Goal: Check status: Check status

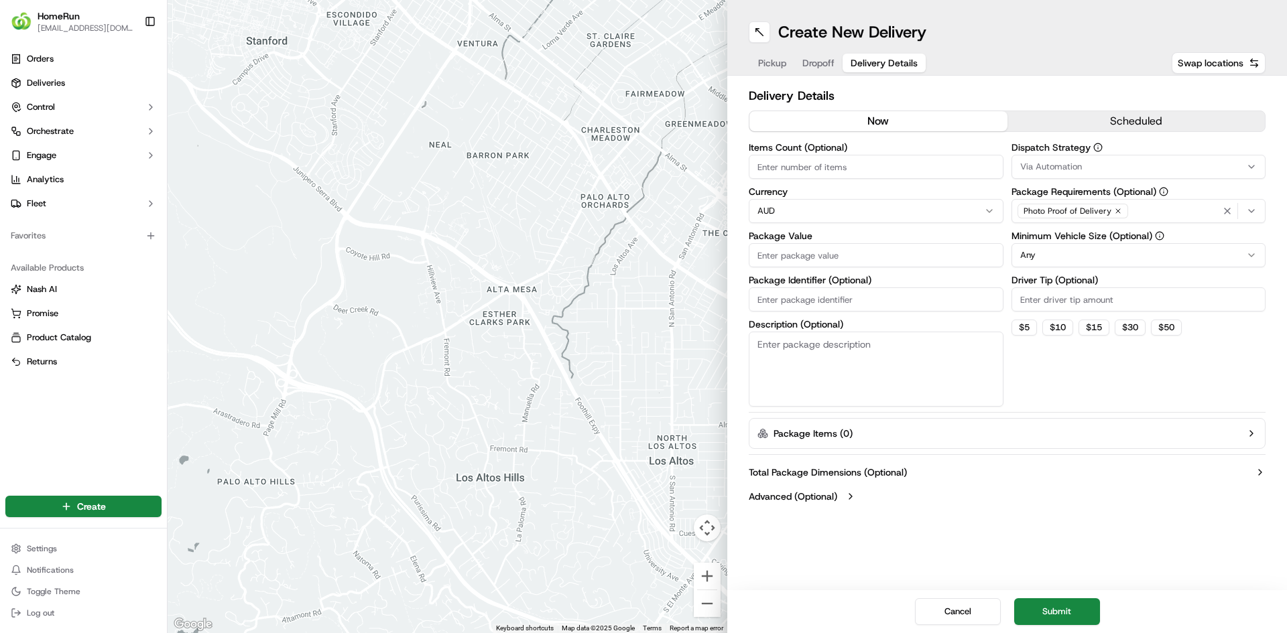
click at [661, 59] on div at bounding box center [448, 316] width 560 height 633
click at [58, 82] on span "Deliveries" at bounding box center [46, 83] width 38 height 12
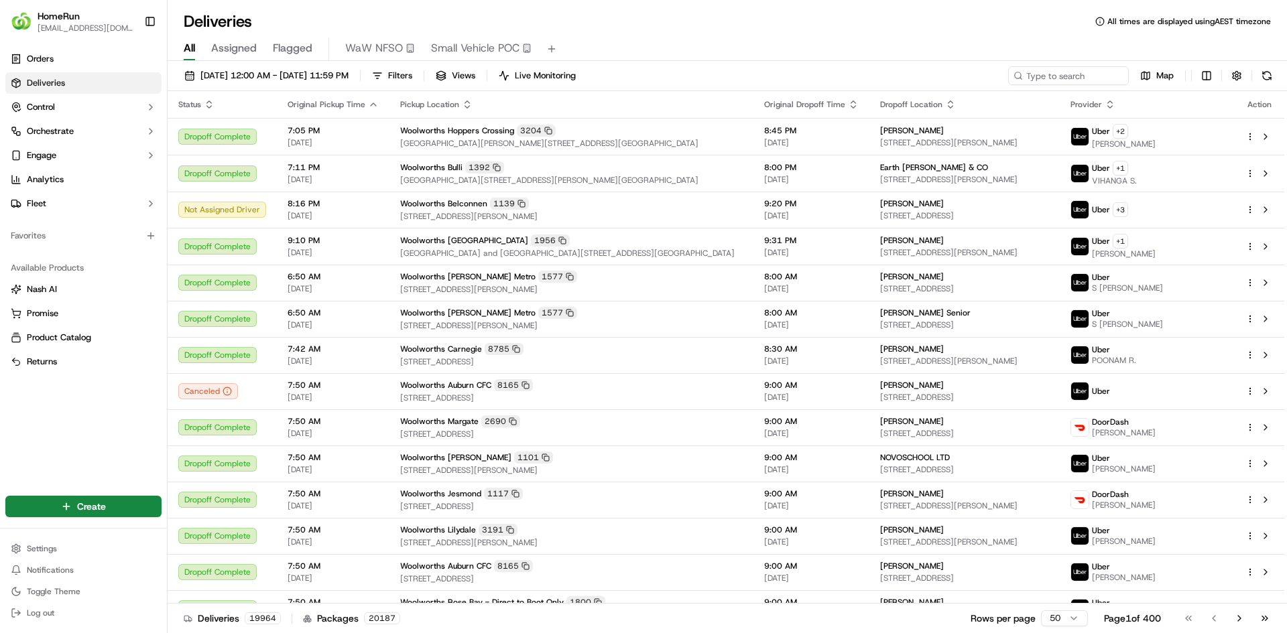
click at [1045, 26] on div "Deliveries All times are displayed using AEST timezone" at bounding box center [727, 21] width 1119 height 21
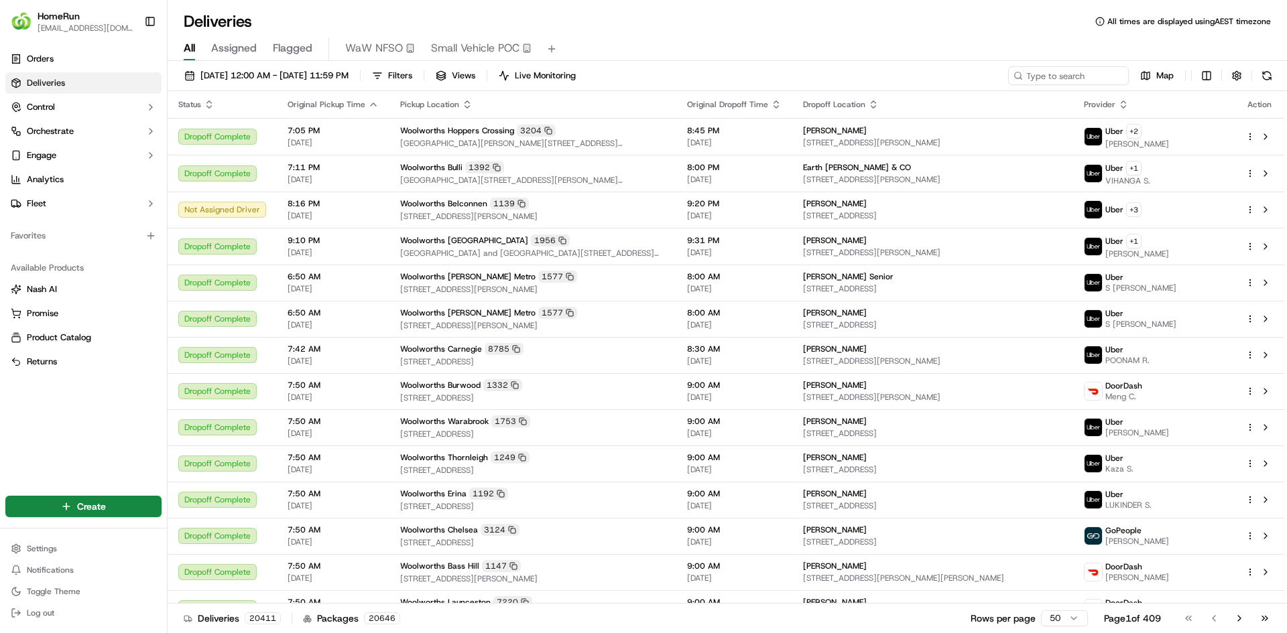
click at [1100, 21] on icon at bounding box center [1099, 21] width 9 height 9
click at [1035, 17] on div "Deliveries All times are displayed using AEST timezone" at bounding box center [727, 21] width 1119 height 21
